Goal: Task Accomplishment & Management: Complete application form

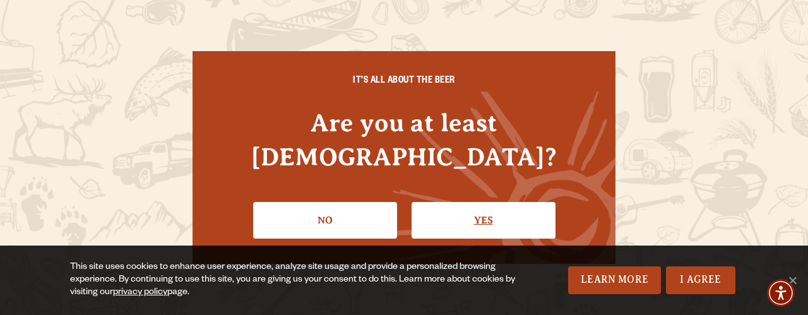
click at [446, 202] on link "Yes" at bounding box center [484, 220] width 144 height 37
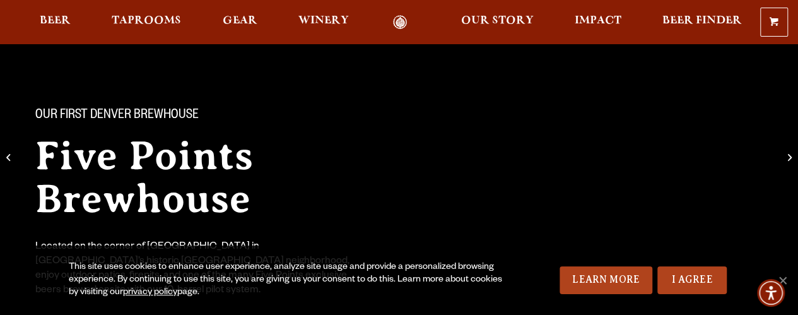
scroll to position [126, 0]
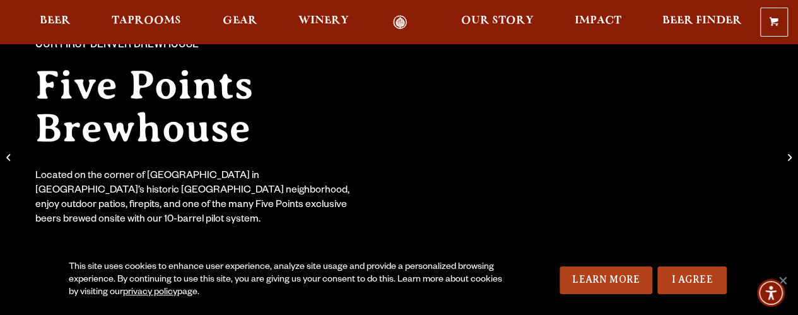
click at [95, 19] on ul "Beer Taprooms Gear Winery Our Story Impact Beer Finder Menu Menu" at bounding box center [391, 22] width 719 height 15
click at [160, 22] on span "Taprooms" at bounding box center [146, 21] width 69 height 10
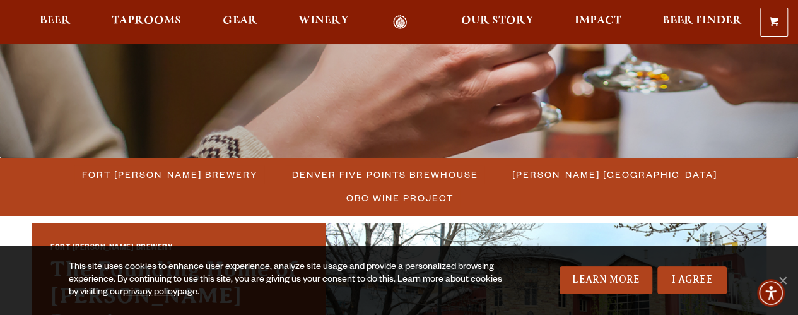
scroll to position [316, 0]
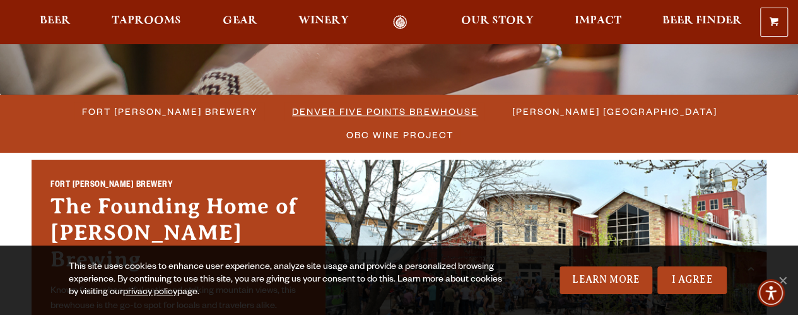
click at [292, 107] on span "Denver Five Points Brewhouse" at bounding box center [385, 111] width 186 height 18
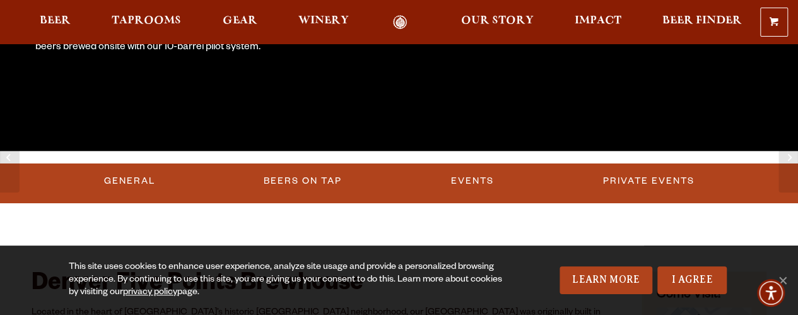
scroll to position [316, 0]
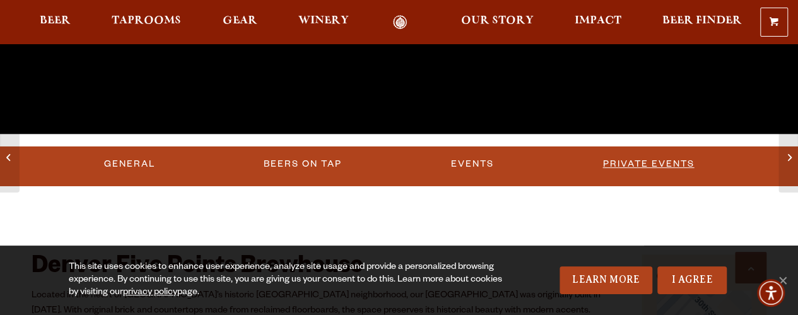
click at [626, 173] on link "Private Events" at bounding box center [649, 164] width 102 height 29
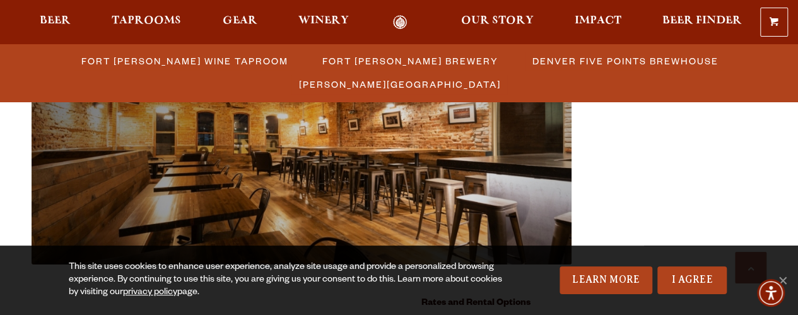
scroll to position [1315, 0]
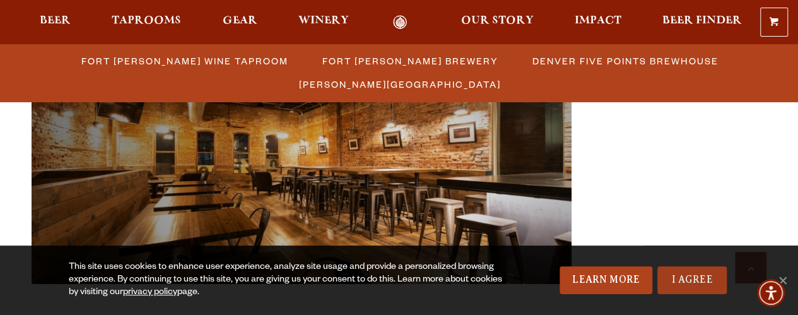
click at [697, 282] on link "I Agree" at bounding box center [692, 280] width 69 height 28
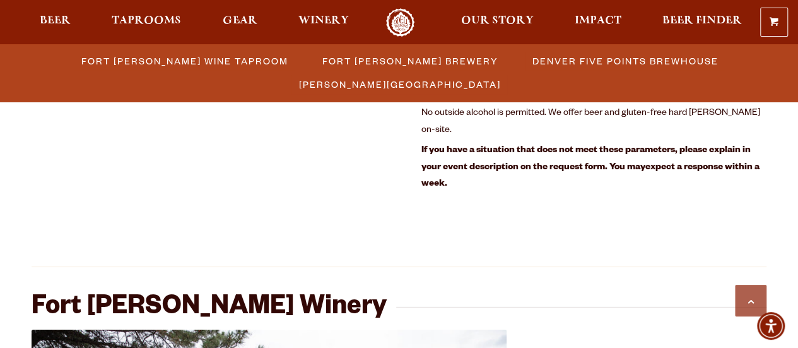
scroll to position [1747, 0]
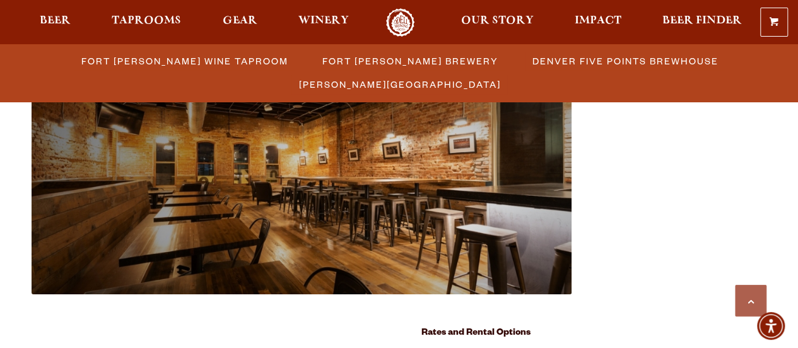
click at [32, 254] on img at bounding box center [302, 172] width 540 height 244
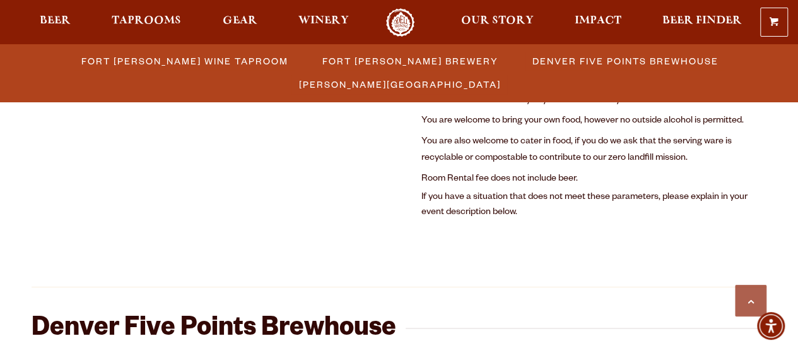
scroll to position [1004, 0]
